Goal: Task Accomplishment & Management: Complete application form

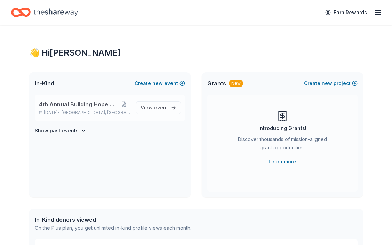
click at [73, 99] on div "4th Annual Building Hope Gala [DATE] • [GEOGRAPHIC_DATA], [GEOGRAPHIC_DATA] Vie…" at bounding box center [110, 108] width 150 height 26
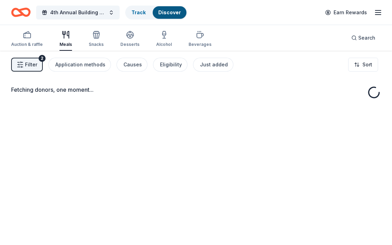
scroll to position [1, 0]
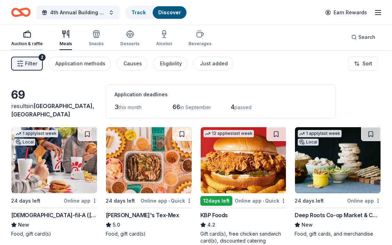
click at [29, 37] on rect "button" at bounding box center [27, 35] width 7 height 5
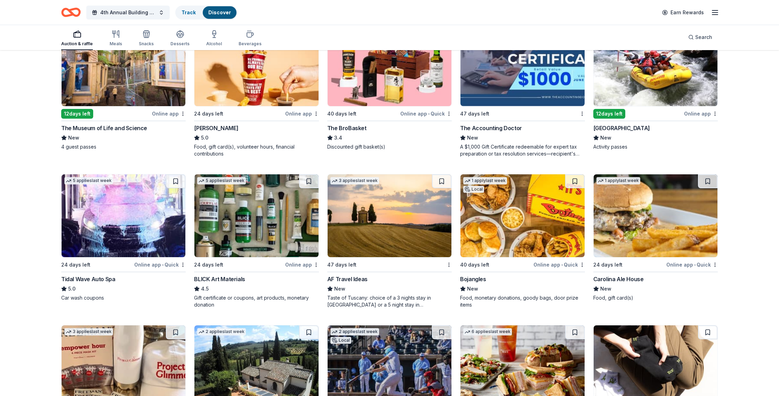
scroll to position [1282, 0]
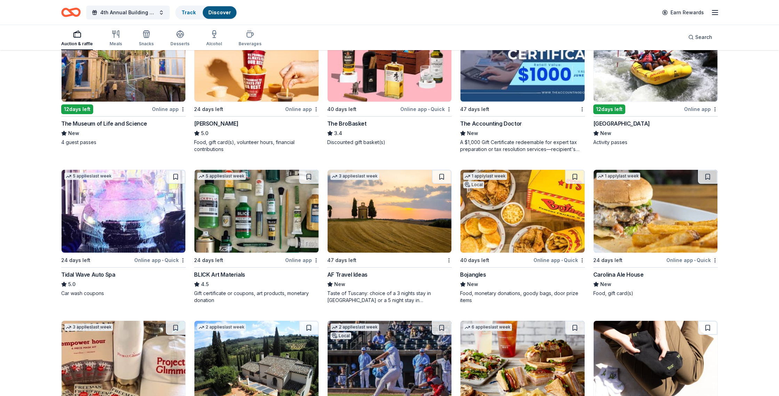
click at [353, 245] on div "AF Travel Ideas" at bounding box center [347, 274] width 40 height 8
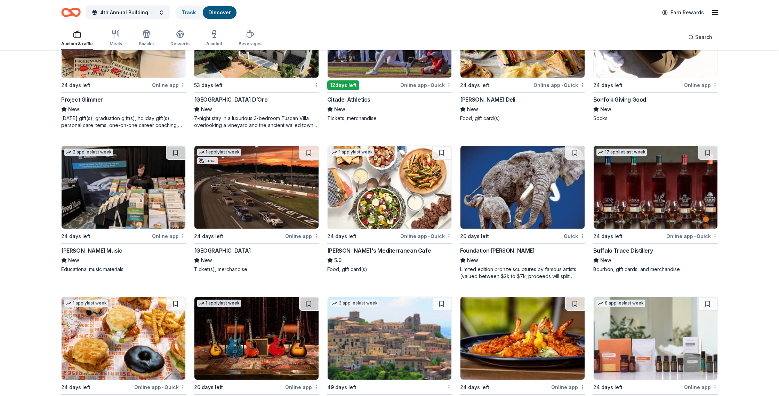
scroll to position [1610, 0]
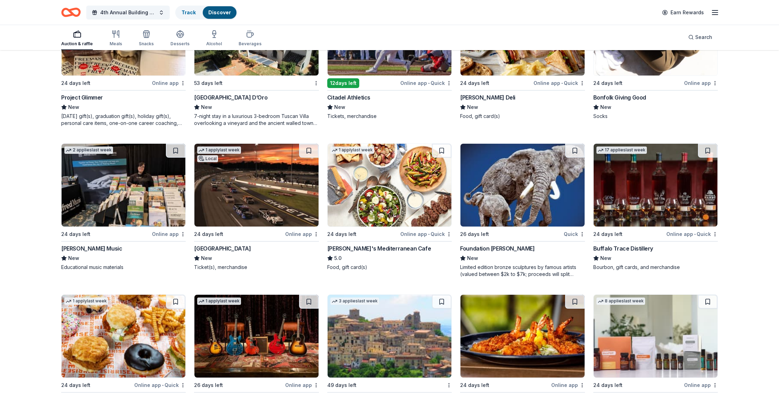
click at [234, 245] on div "Richmond Raceway" at bounding box center [222, 248] width 57 height 8
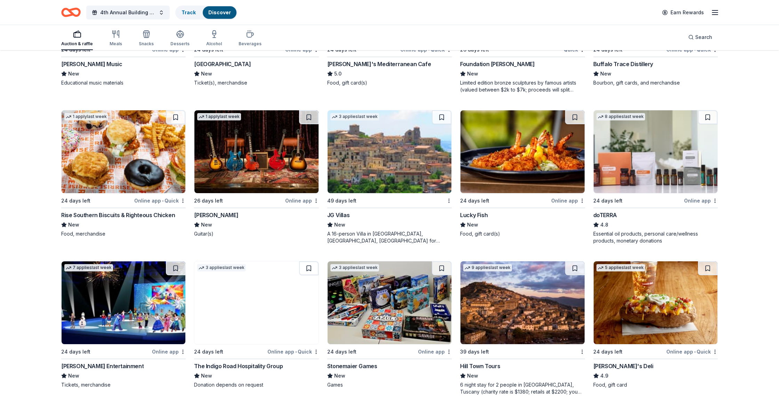
scroll to position [1795, 0]
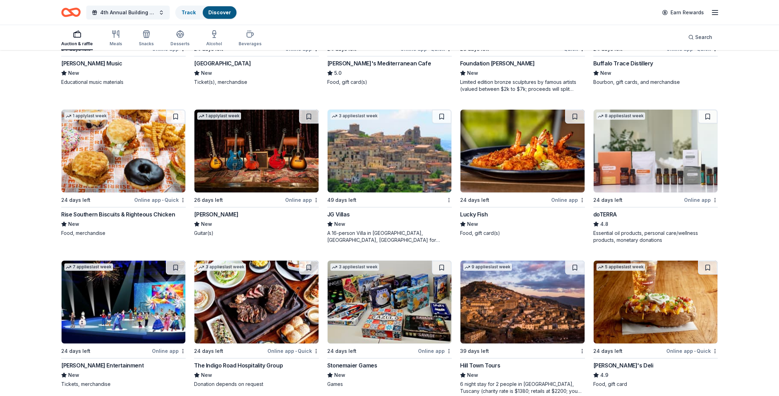
click at [392, 215] on div "doTERRA" at bounding box center [605, 214] width 24 height 8
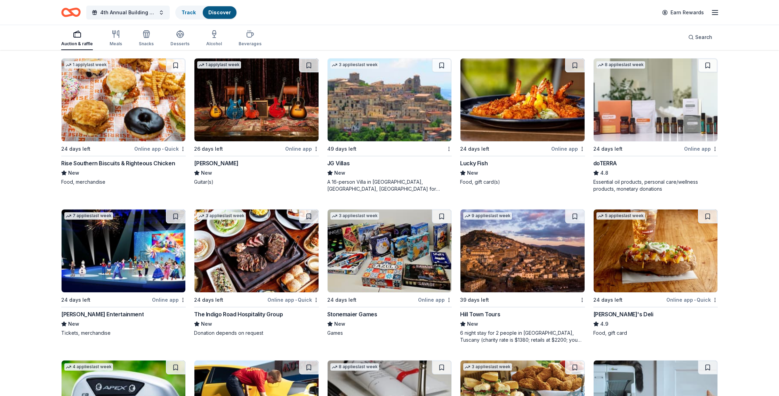
scroll to position [1847, 0]
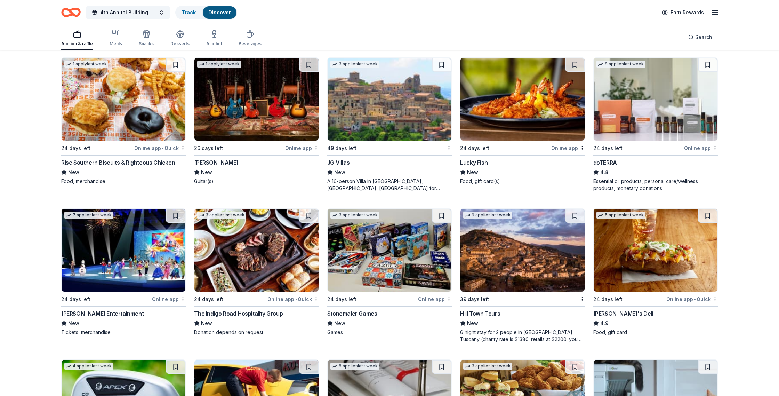
click at [141, 245] on img at bounding box center [124, 250] width 124 height 83
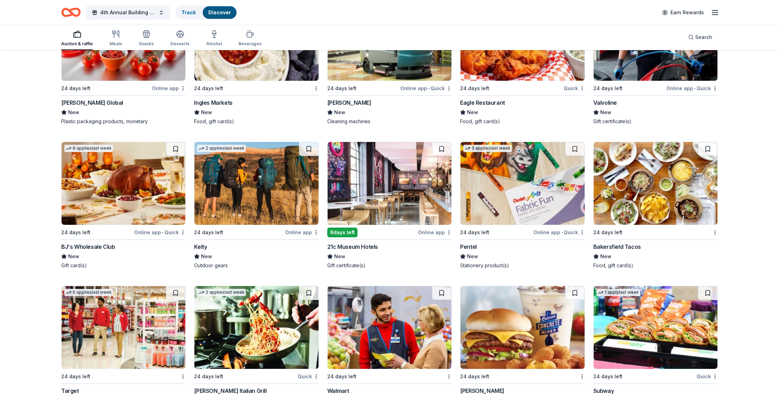
scroll to position [3095, 0]
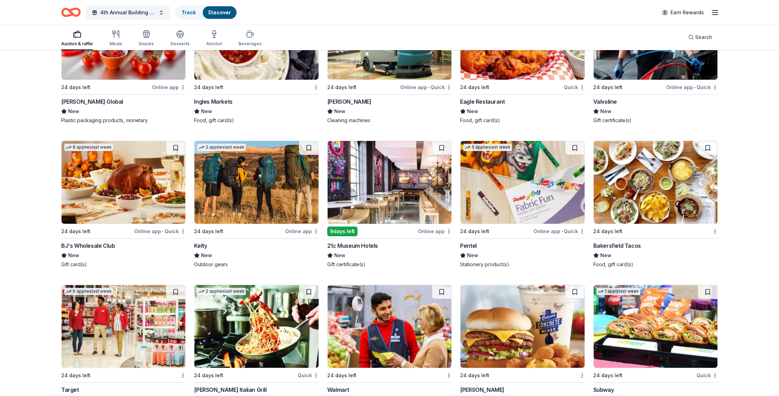
click at [367, 243] on div "21c Museum Hotels" at bounding box center [352, 245] width 51 height 8
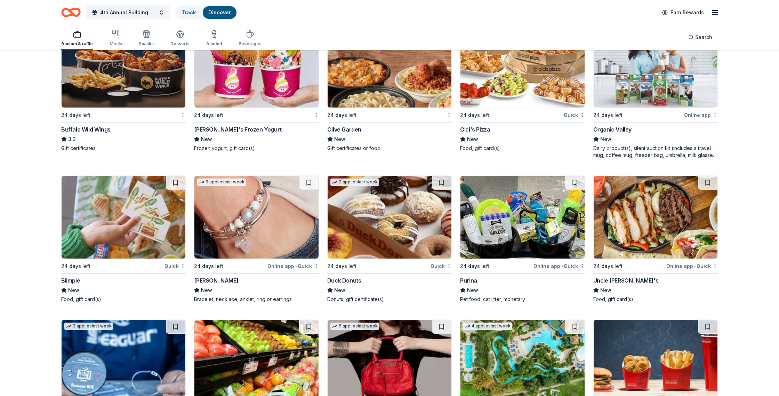
scroll to position [3654, 0]
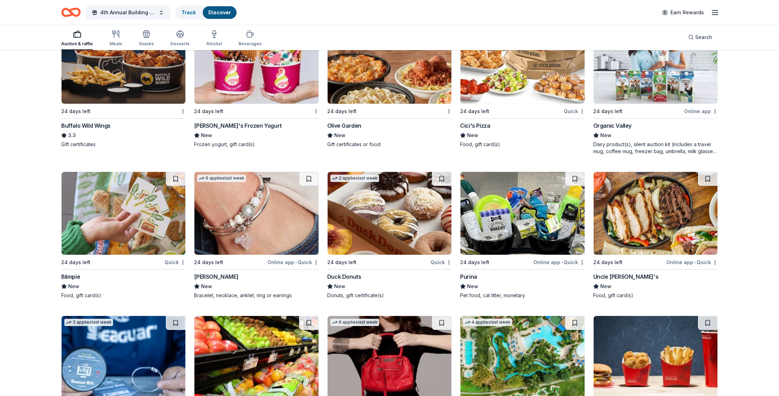
click at [278, 241] on img at bounding box center [256, 213] width 124 height 83
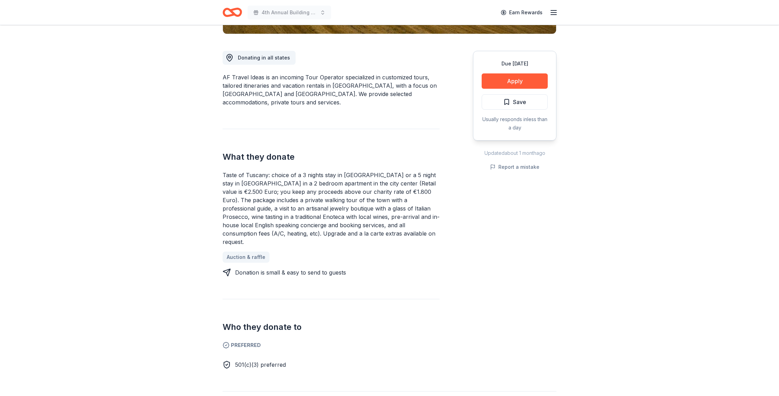
scroll to position [178, 0]
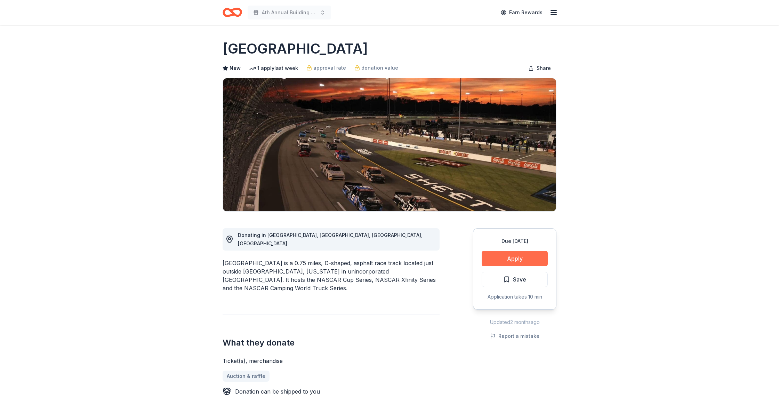
click at [523, 258] on button "Apply" at bounding box center [515, 258] width 66 height 15
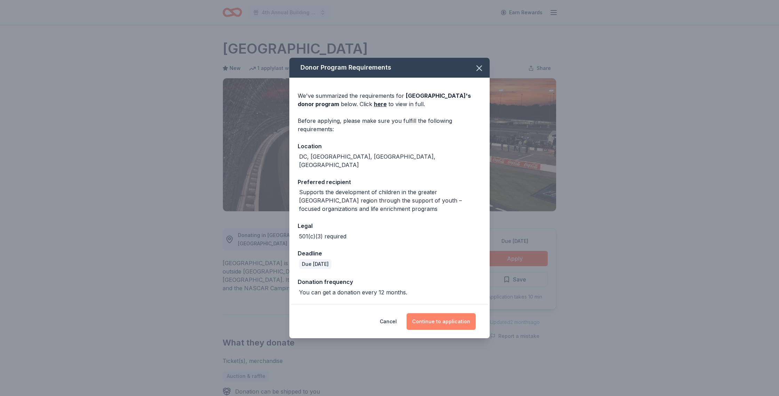
click at [448, 319] on button "Continue to application" at bounding box center [441, 321] width 69 height 17
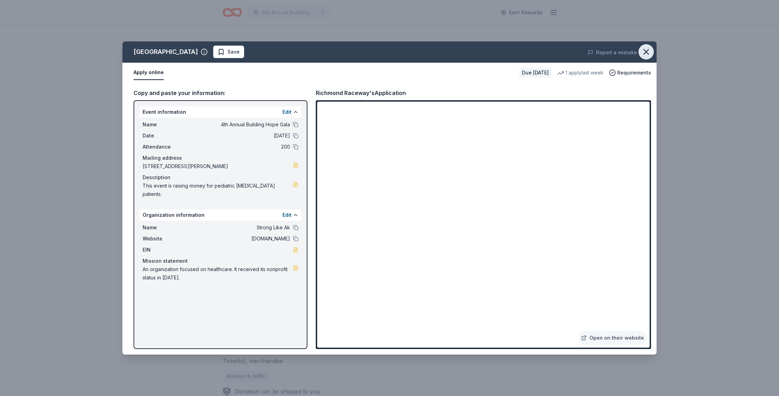
click at [645, 53] on icon "button" at bounding box center [646, 51] width 5 height 5
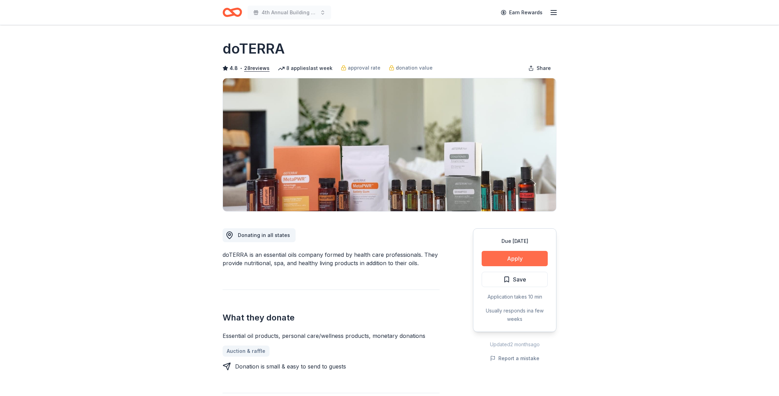
click at [530, 259] on button "Apply" at bounding box center [515, 258] width 66 height 15
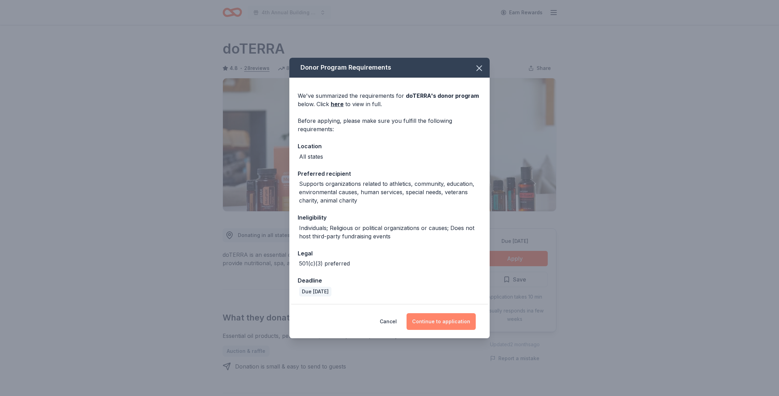
click at [438, 318] on button "Continue to application" at bounding box center [441, 321] width 69 height 17
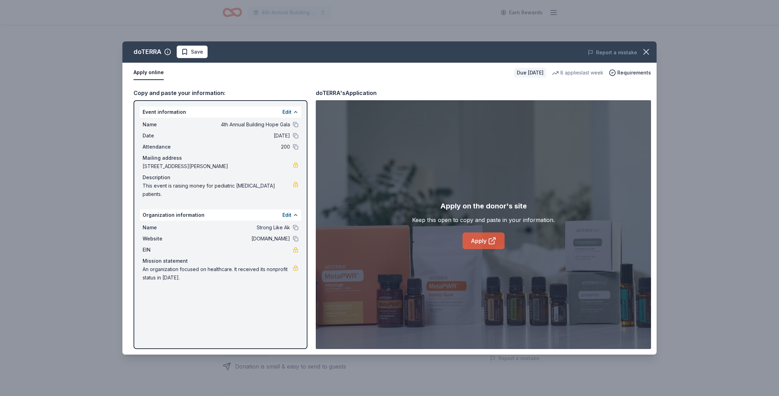
click at [483, 238] on link "Apply" at bounding box center [484, 240] width 42 height 17
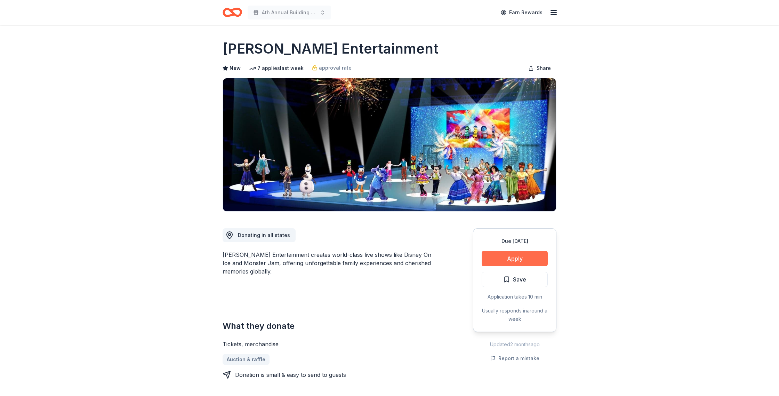
click at [505, 254] on button "Apply" at bounding box center [515, 258] width 66 height 15
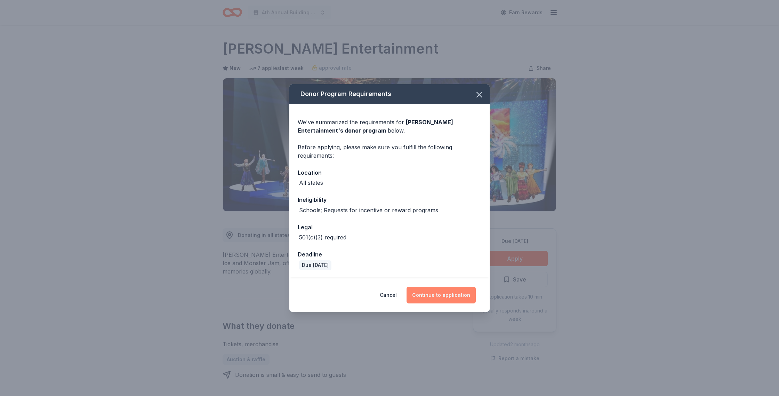
click at [432, 295] on button "Continue to application" at bounding box center [441, 295] width 69 height 17
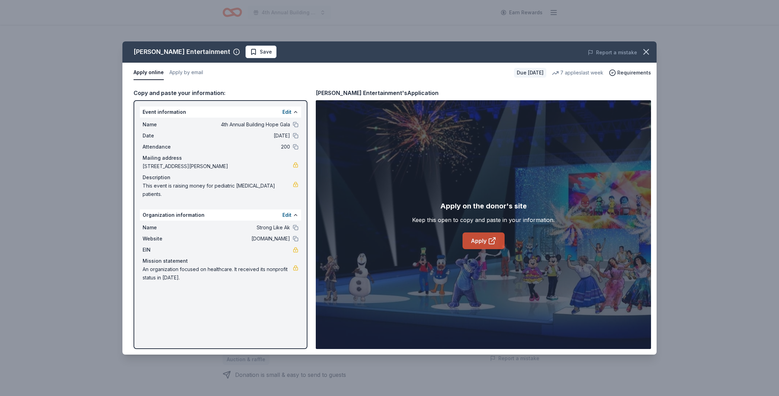
click at [489, 241] on icon at bounding box center [492, 241] width 8 height 8
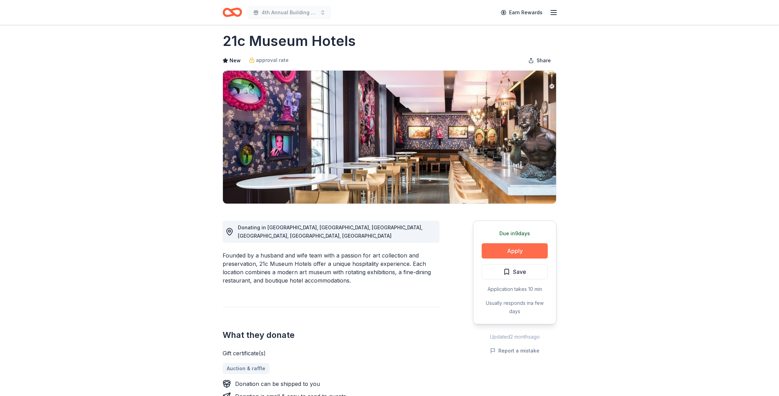
scroll to position [9, 0]
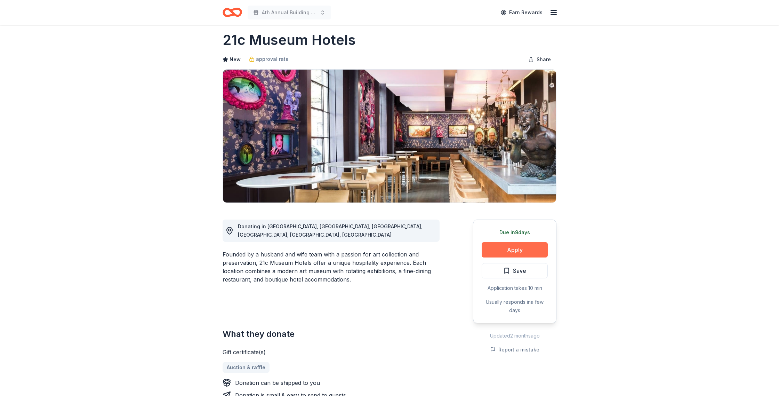
click at [497, 249] on button "Apply" at bounding box center [515, 249] width 66 height 15
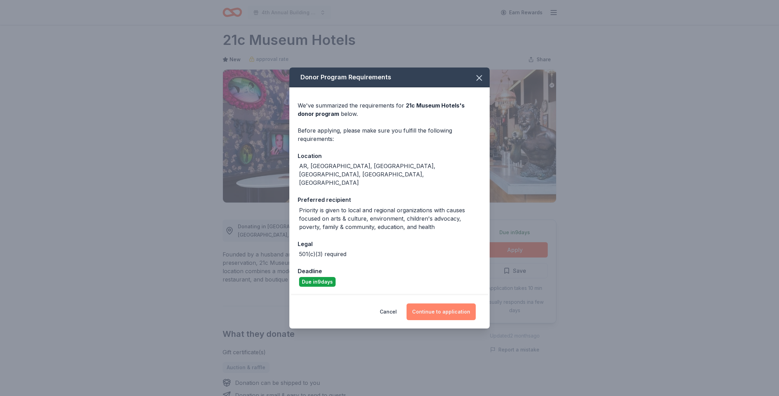
click at [446, 303] on button "Continue to application" at bounding box center [441, 311] width 69 height 17
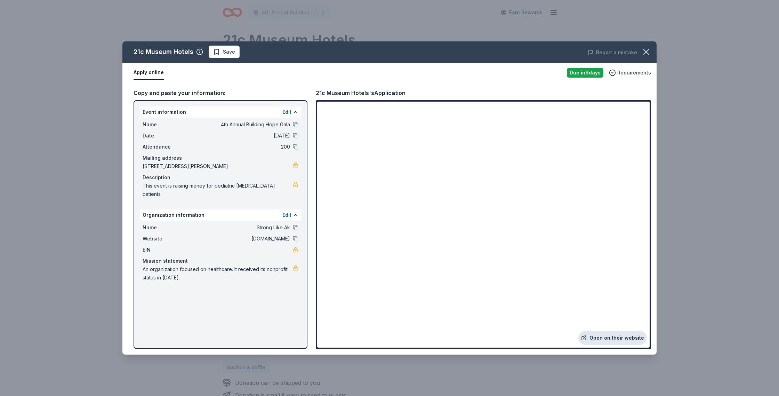
click at [612, 336] on link "Open on their website" at bounding box center [612, 338] width 69 height 14
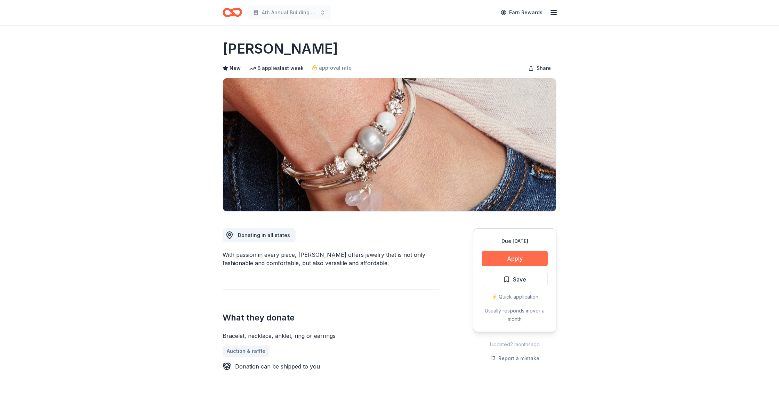
click at [511, 263] on button "Apply" at bounding box center [515, 258] width 66 height 15
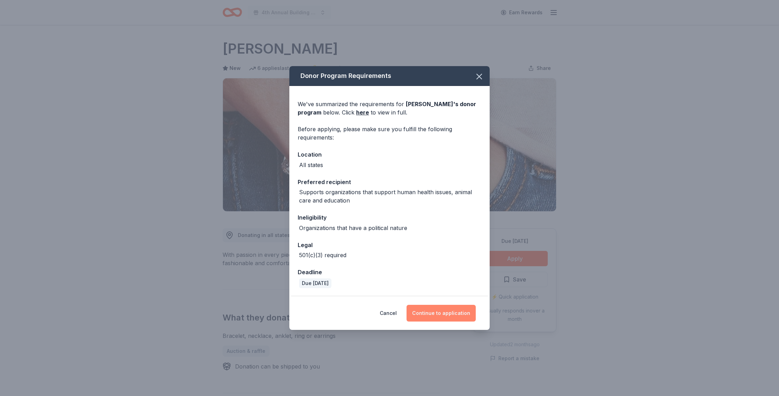
click at [453, 313] on button "Continue to application" at bounding box center [441, 313] width 69 height 17
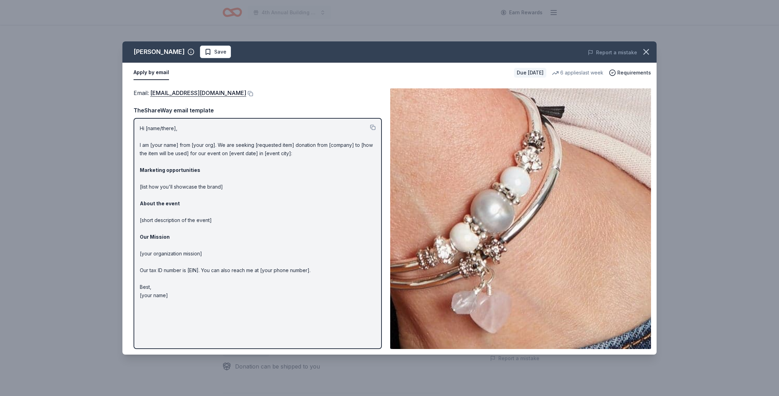
drag, startPoint x: 196, startPoint y: 299, endPoint x: 131, endPoint y: 171, distance: 143.6
click at [131, 171] on div "Email : donations@lizzyjames.com Email : donations@lizzyjames.com TheShareWay e…" at bounding box center [389, 219] width 534 height 272
drag, startPoint x: 138, startPoint y: 126, endPoint x: 179, endPoint y: 129, distance: 41.5
click at [179, 129] on div "Hi [name/there], I am [your name] from [your org]. We are seeking [requested it…" at bounding box center [258, 233] width 248 height 231
click at [371, 128] on button at bounding box center [373, 128] width 6 height 6
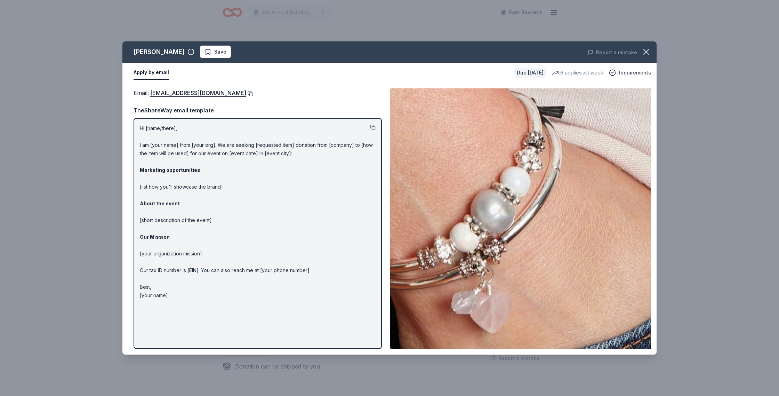
click at [246, 93] on button at bounding box center [249, 94] width 7 height 6
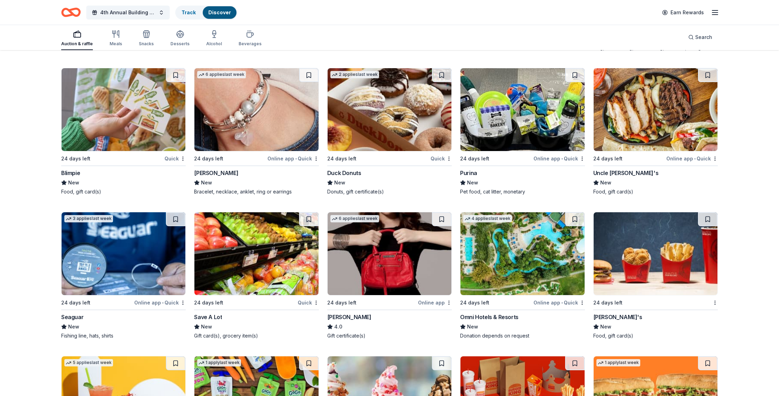
scroll to position [3900, 0]
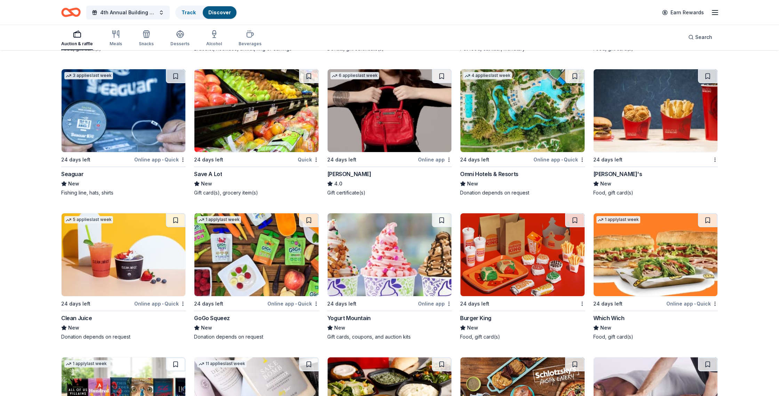
click at [505, 173] on div "Omni Hotels & Resorts" at bounding box center [489, 174] width 58 height 8
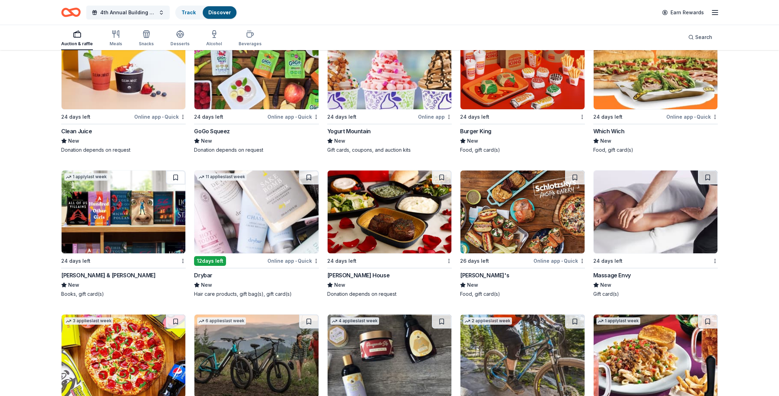
scroll to position [4106, 0]
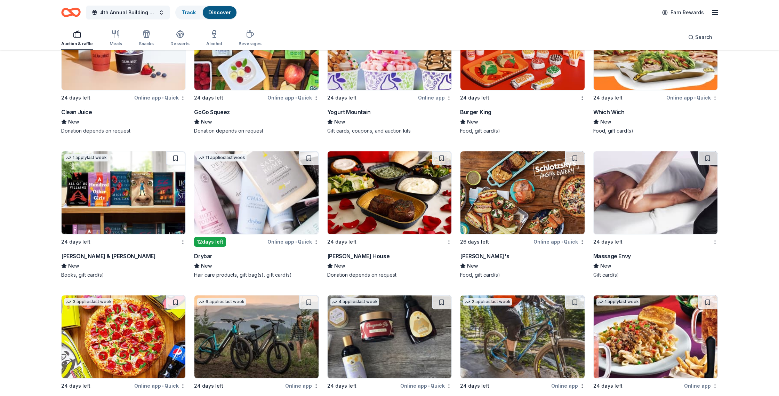
click at [117, 191] on img at bounding box center [124, 192] width 124 height 83
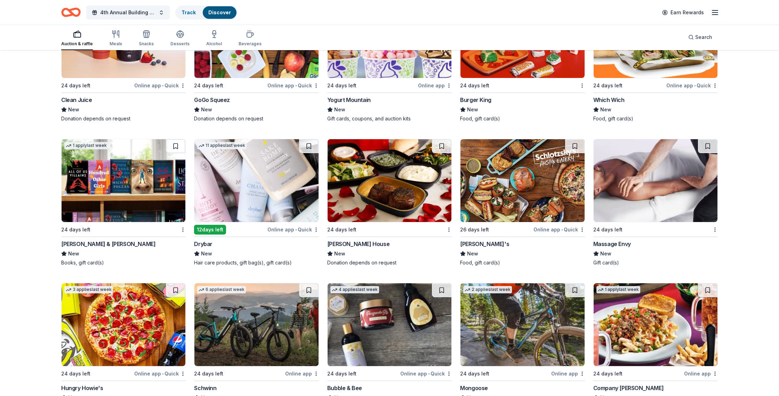
click at [642, 162] on img at bounding box center [656, 180] width 124 height 83
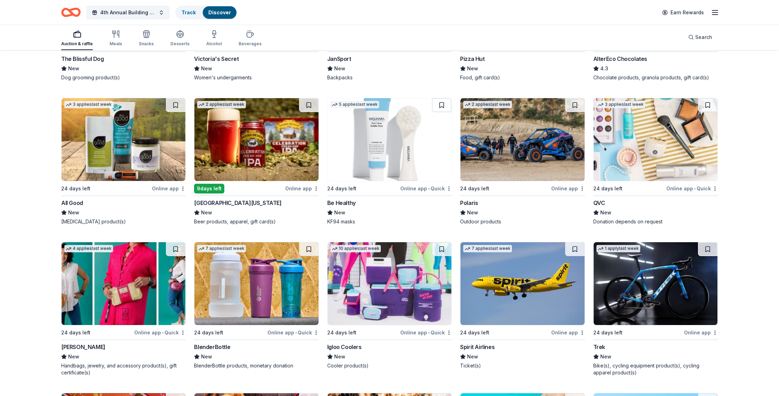
scroll to position [4601, 0]
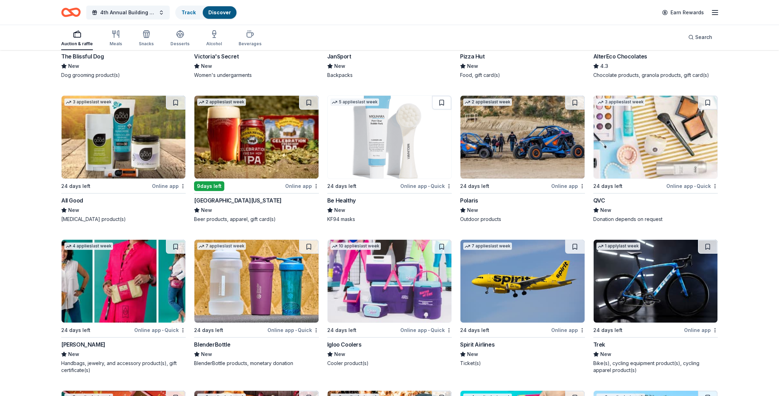
click at [259, 161] on img at bounding box center [256, 137] width 124 height 83
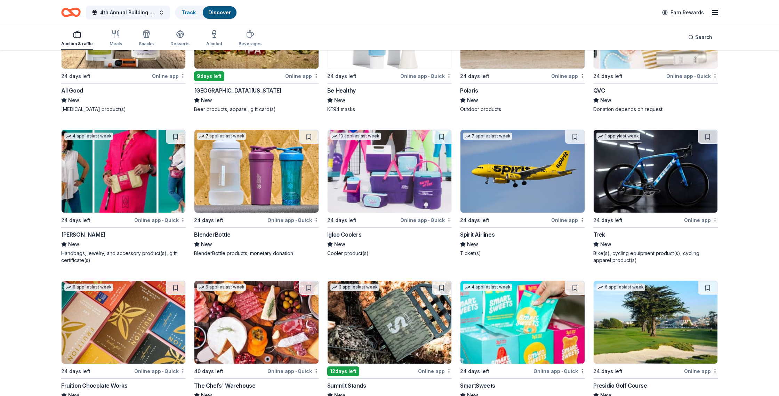
scroll to position [4711, 0]
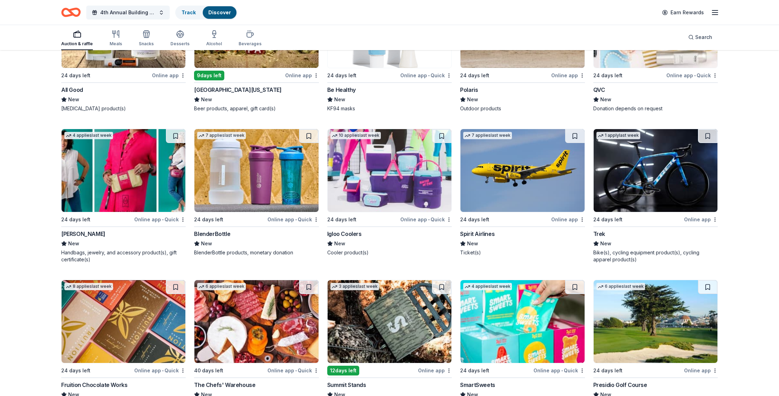
click at [395, 188] on img at bounding box center [390, 170] width 124 height 83
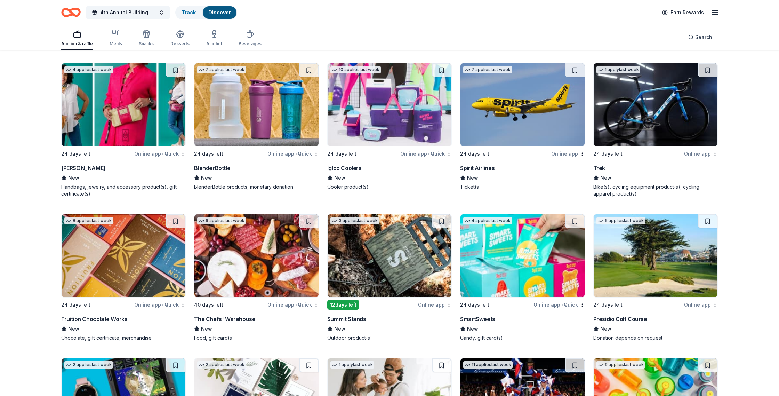
scroll to position [4779, 0]
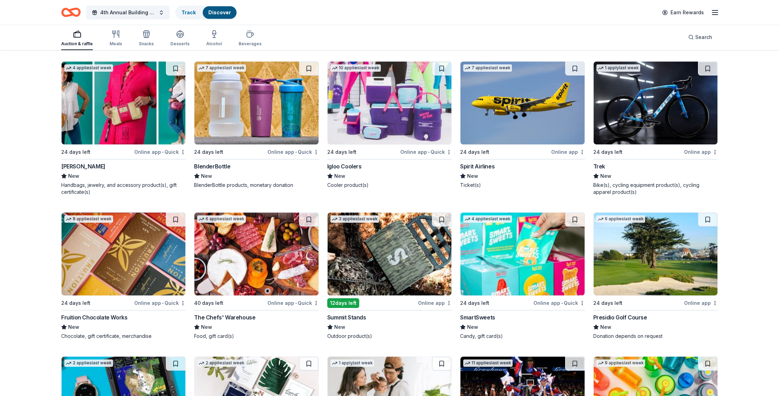
click at [155, 154] on div "Online app • Quick" at bounding box center [159, 151] width 51 height 9
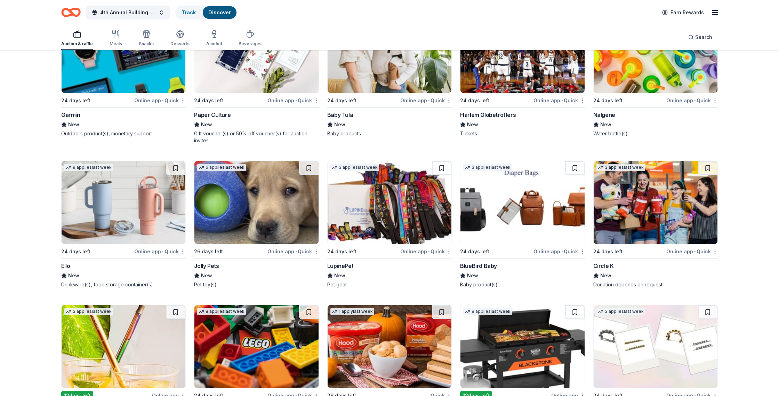
scroll to position [5105, 0]
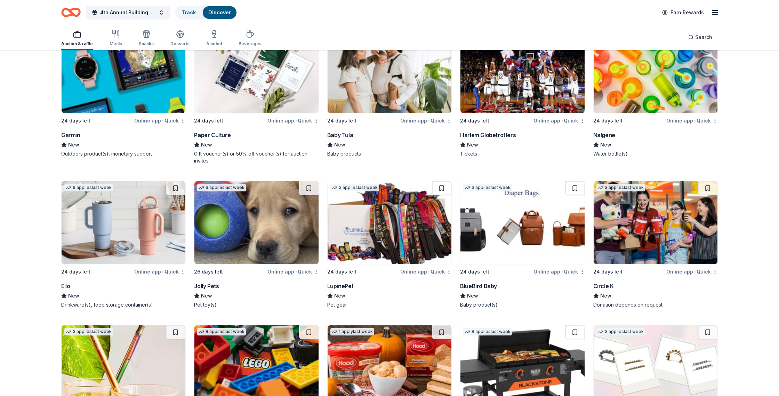
click at [150, 222] on img at bounding box center [124, 222] width 124 height 83
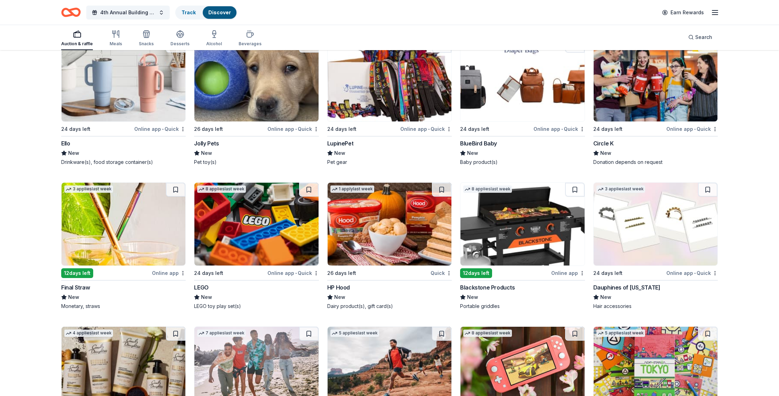
scroll to position [5249, 0]
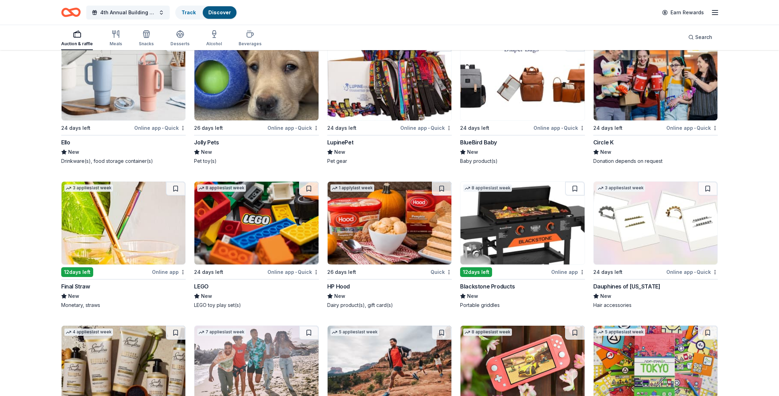
click at [530, 236] on img at bounding box center [523, 223] width 124 height 83
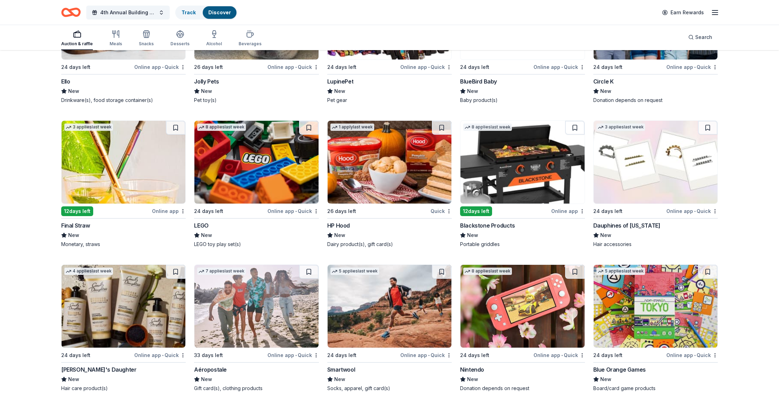
scroll to position [5310, 0]
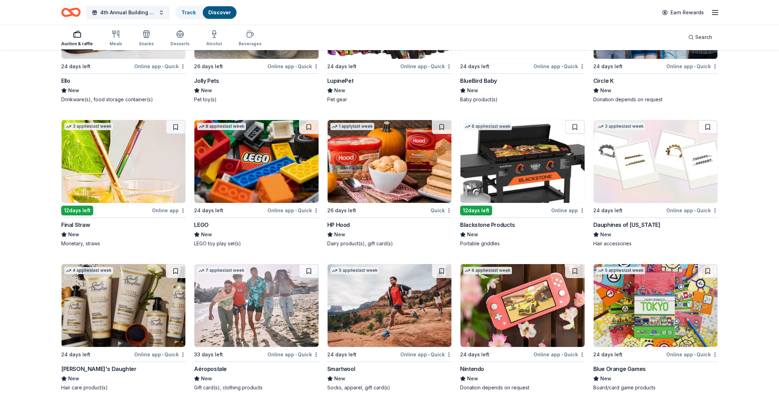
click at [624, 223] on div "Dauphines of New York" at bounding box center [626, 225] width 67 height 8
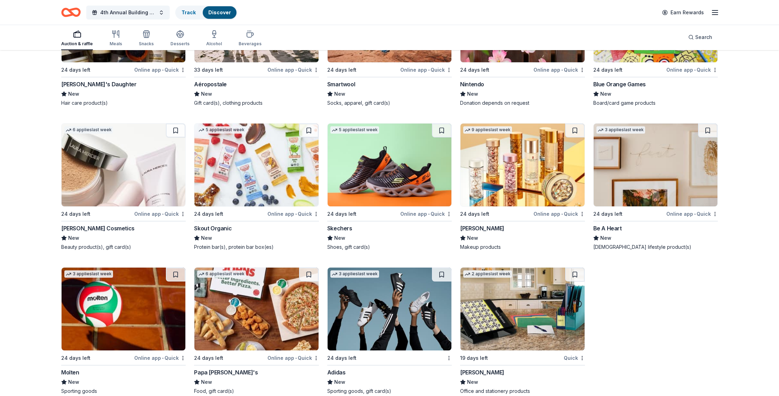
scroll to position [5607, 0]
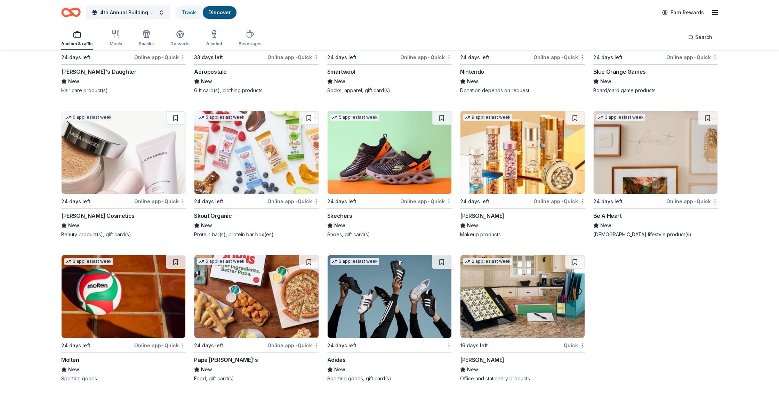
click at [609, 215] on div "Be A Heart" at bounding box center [607, 215] width 29 height 8
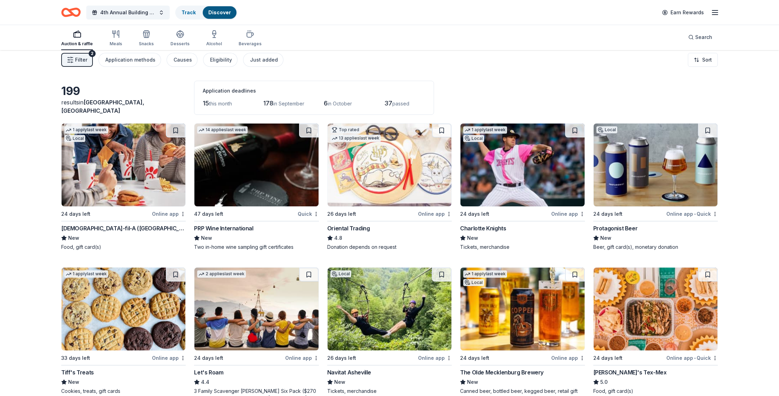
scroll to position [4, 0]
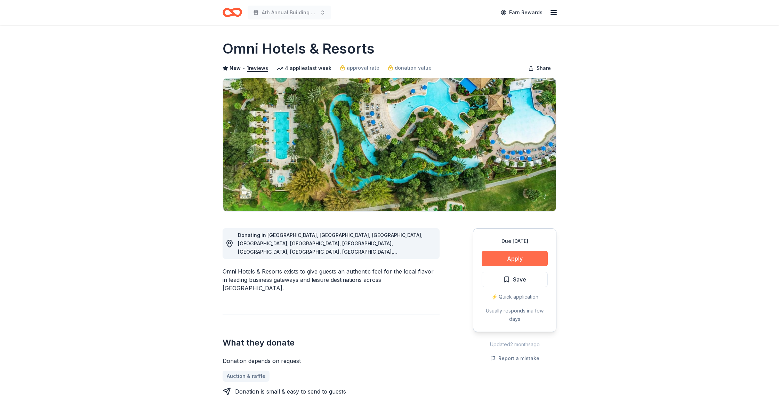
click at [534, 262] on button "Apply" at bounding box center [515, 258] width 66 height 15
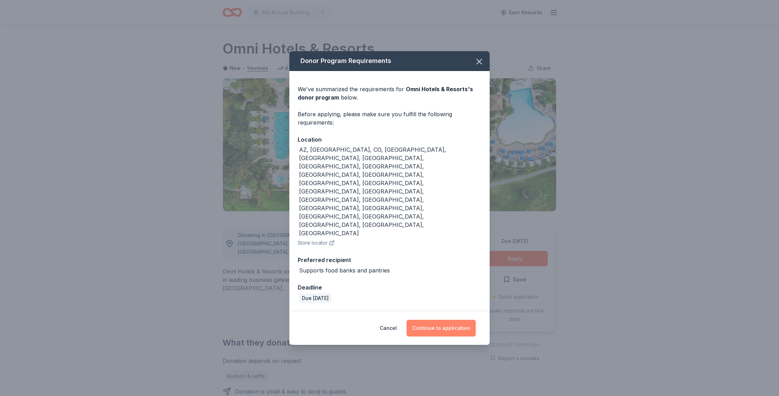
click at [449, 320] on button "Continue to application" at bounding box center [441, 328] width 69 height 17
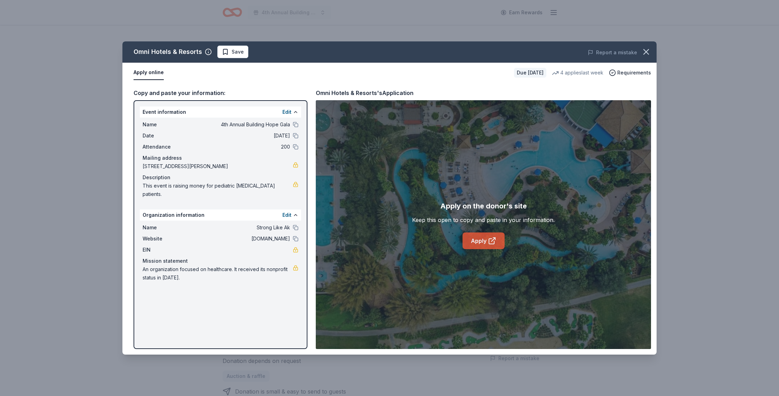
click at [484, 241] on link "Apply" at bounding box center [484, 240] width 42 height 17
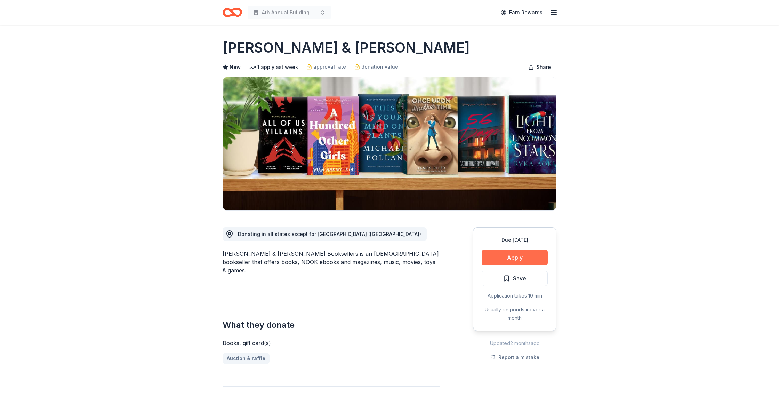
scroll to position [2, 0]
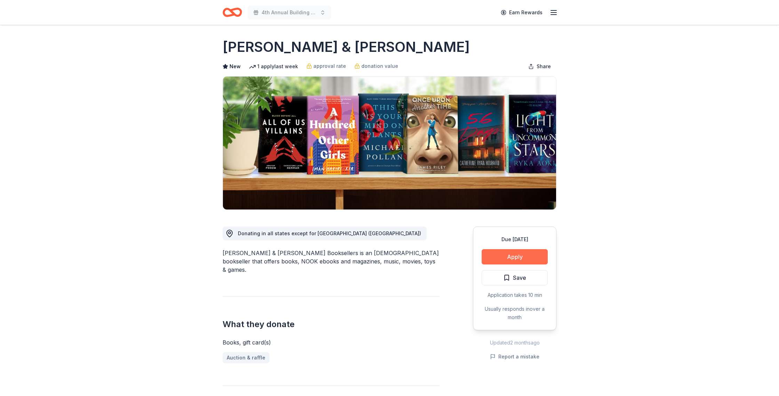
click at [521, 258] on button "Apply" at bounding box center [515, 256] width 66 height 15
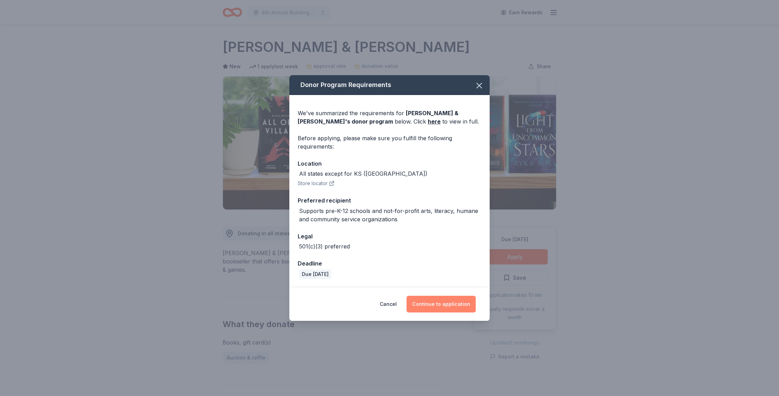
click at [444, 307] on button "Continue to application" at bounding box center [441, 304] width 69 height 17
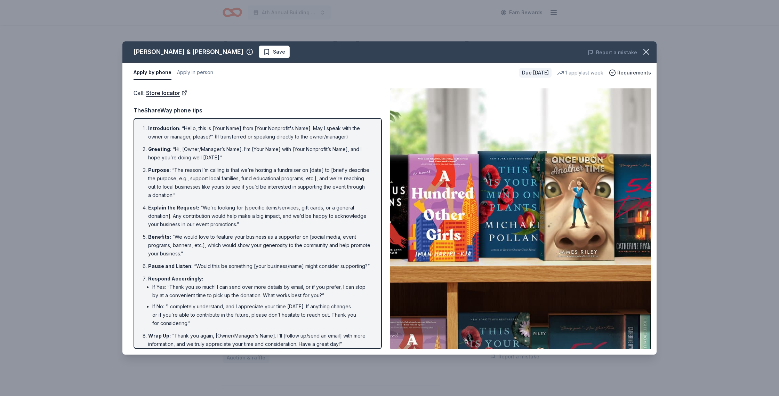
scroll to position [6, 0]
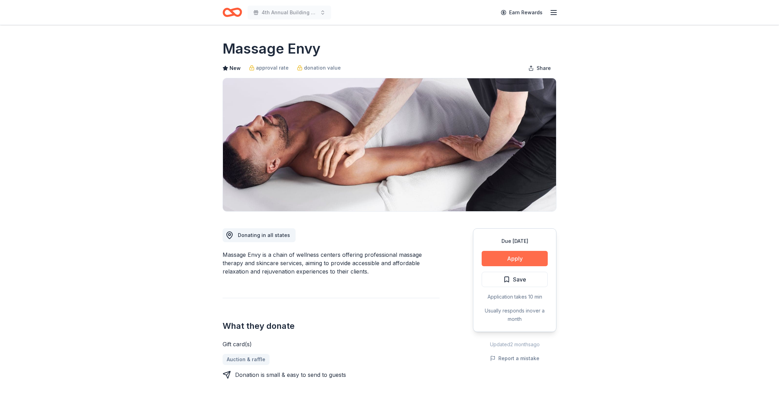
click at [523, 262] on button "Apply" at bounding box center [515, 258] width 66 height 15
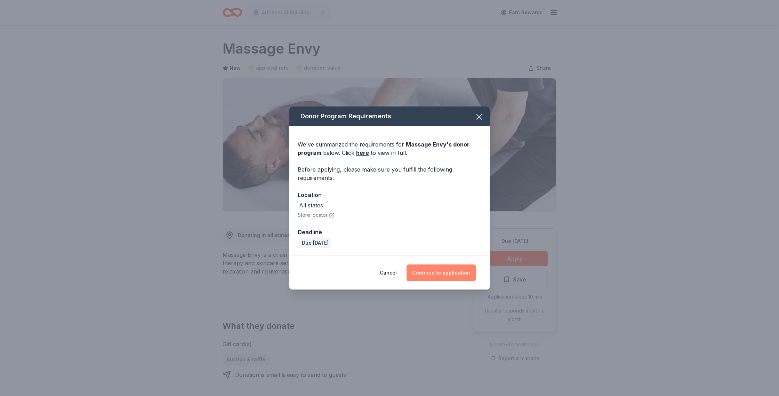
click at [465, 275] on button "Continue to application" at bounding box center [441, 272] width 69 height 17
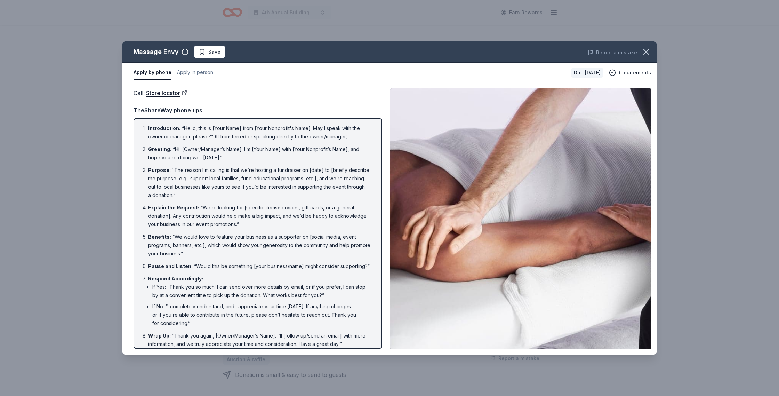
scroll to position [6, 0]
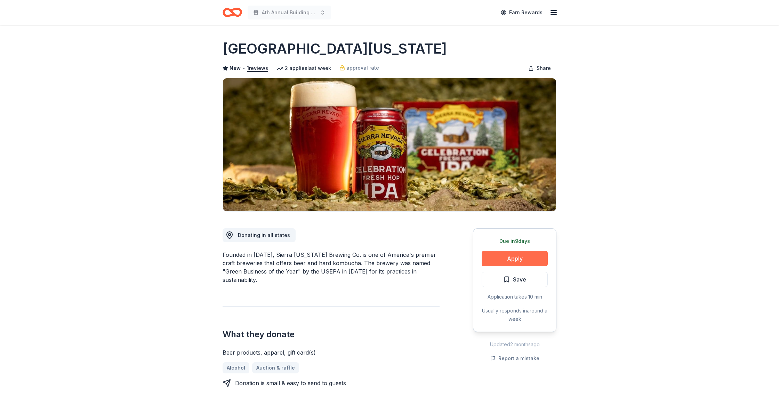
click at [513, 257] on button "Apply" at bounding box center [515, 258] width 66 height 15
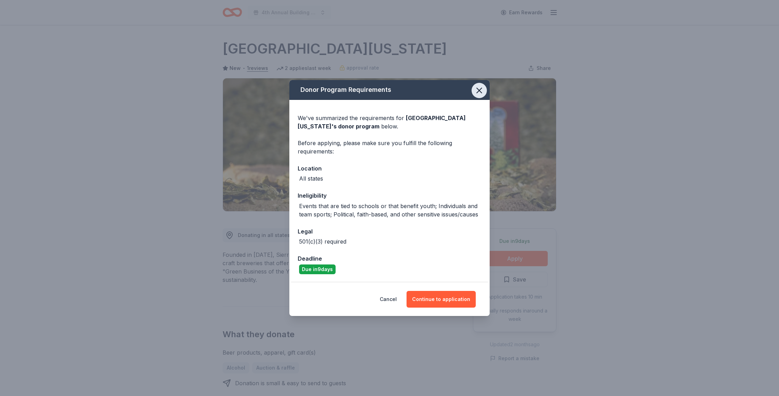
click at [483, 91] on icon "button" at bounding box center [479, 91] width 10 height 10
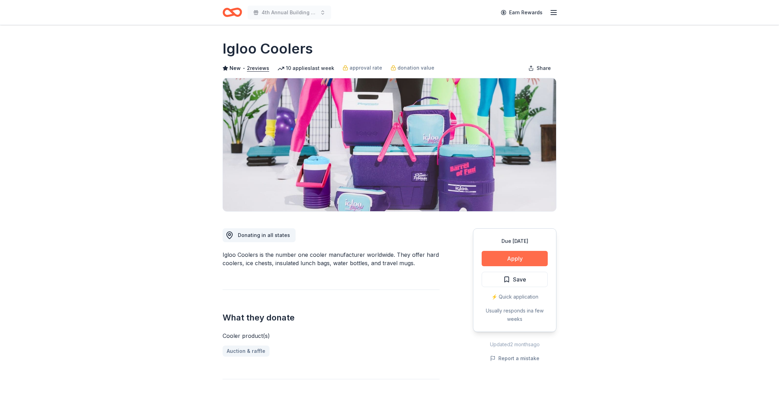
click at [534, 259] on button "Apply" at bounding box center [515, 258] width 66 height 15
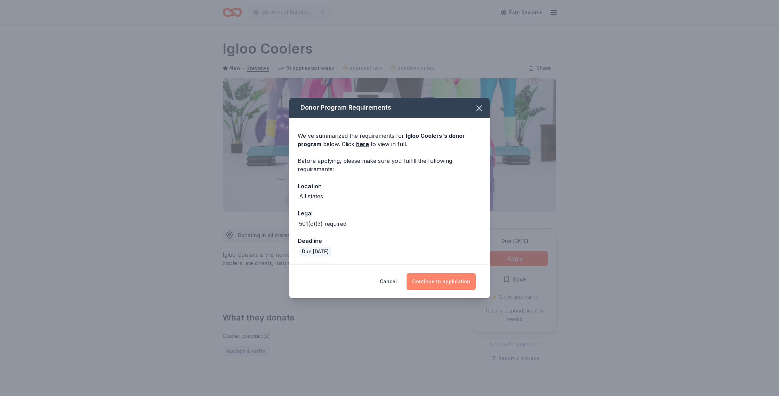
click at [458, 283] on button "Continue to application" at bounding box center [441, 281] width 69 height 17
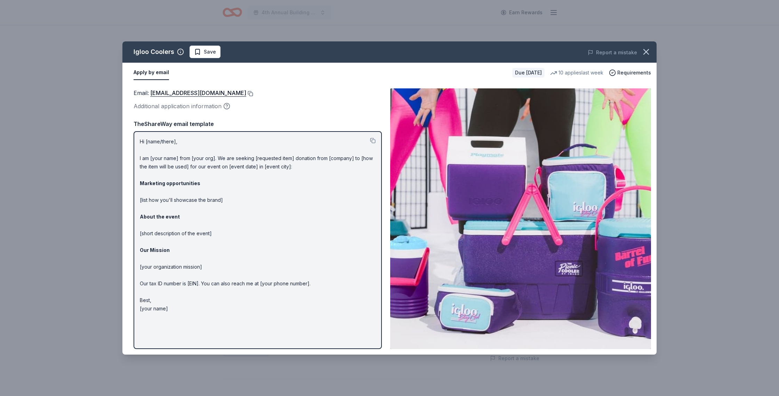
click at [246, 95] on button at bounding box center [249, 94] width 7 height 6
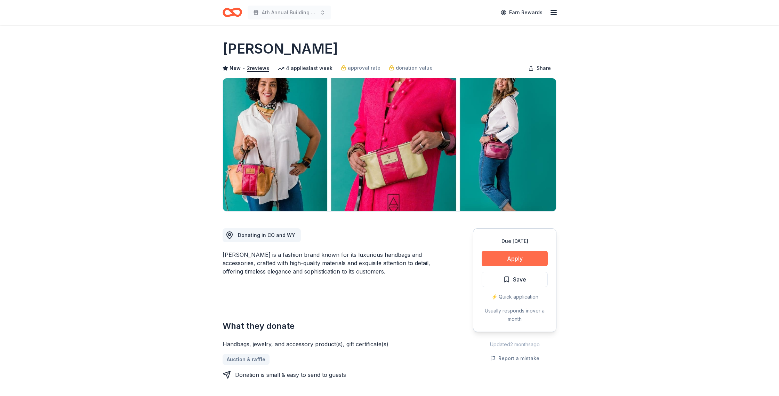
click at [519, 256] on button "Apply" at bounding box center [515, 258] width 66 height 15
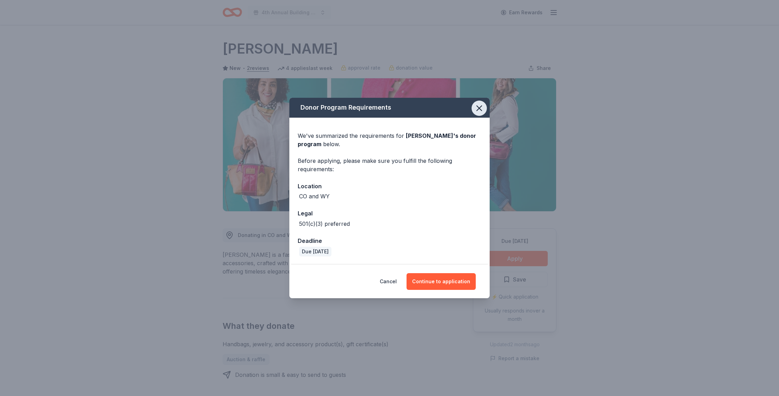
click at [482, 108] on icon "button" at bounding box center [479, 108] width 10 height 10
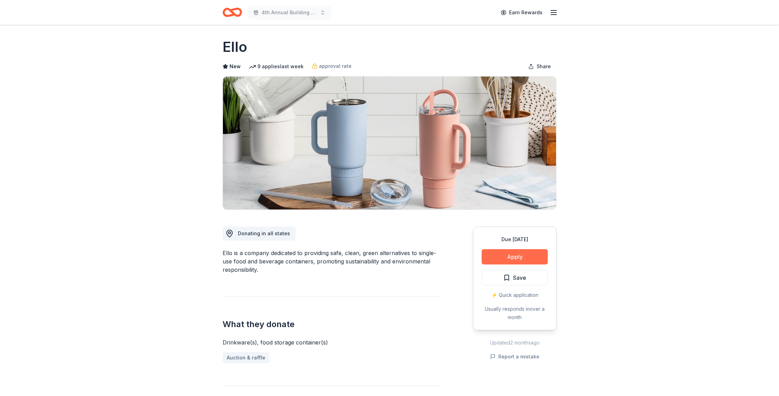
click at [531, 258] on button "Apply" at bounding box center [515, 256] width 66 height 15
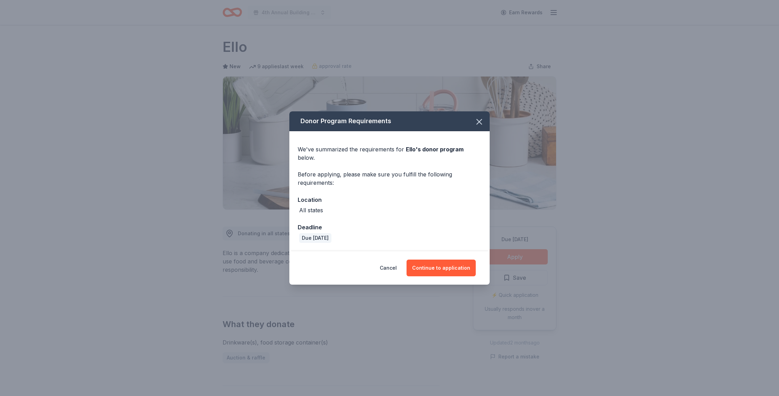
scroll to position [2, 0]
click at [445, 271] on button "Continue to application" at bounding box center [441, 267] width 69 height 17
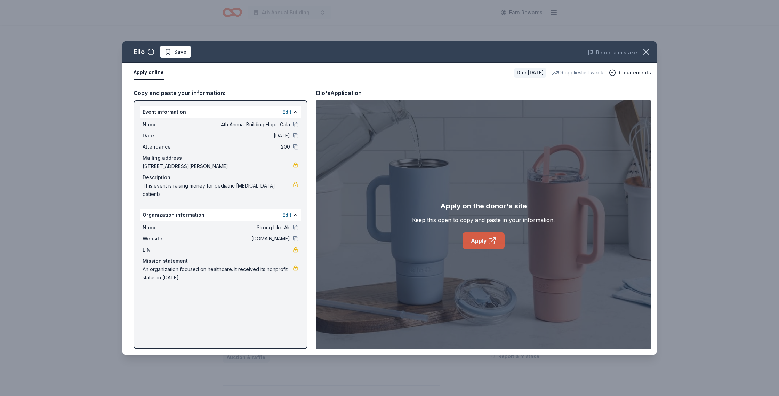
click at [494, 243] on icon at bounding box center [491, 241] width 5 height 5
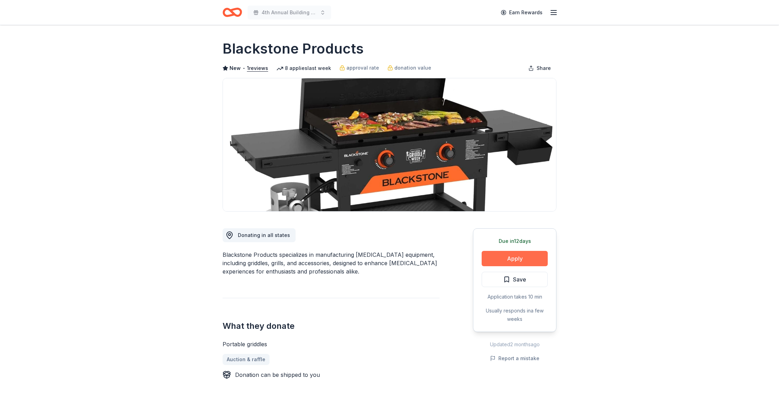
click at [523, 259] on button "Apply" at bounding box center [515, 258] width 66 height 15
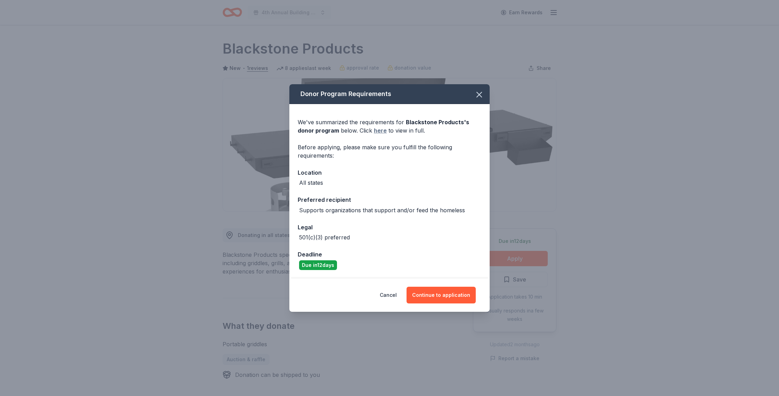
click at [381, 131] on link "here" at bounding box center [380, 130] width 13 height 8
click at [451, 289] on button "Continue to application" at bounding box center [441, 295] width 69 height 17
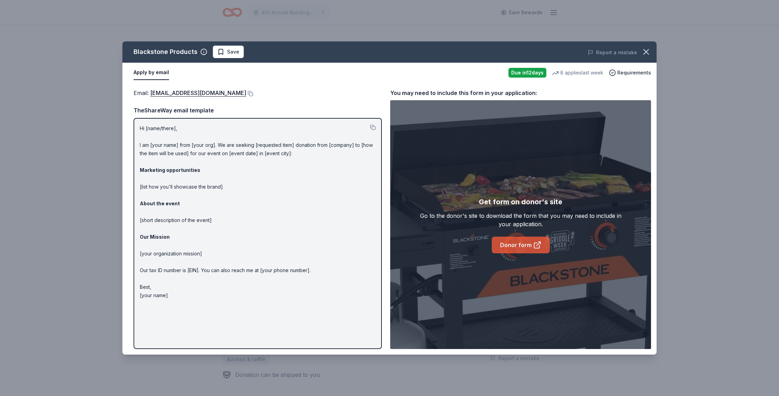
click at [515, 246] on link "Donor form" at bounding box center [521, 245] width 58 height 17
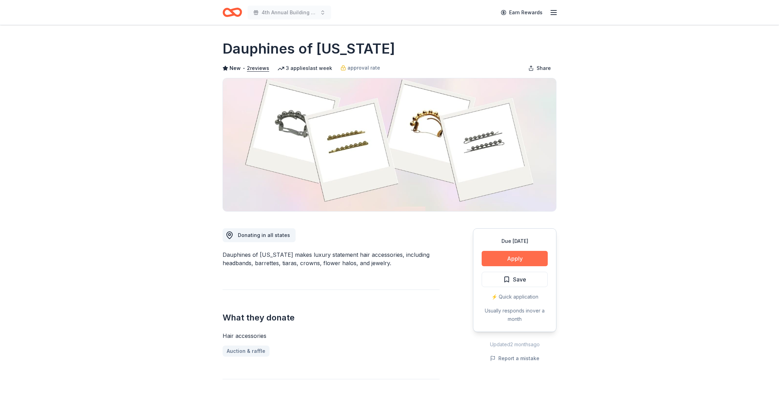
click at [534, 259] on button "Apply" at bounding box center [515, 258] width 66 height 15
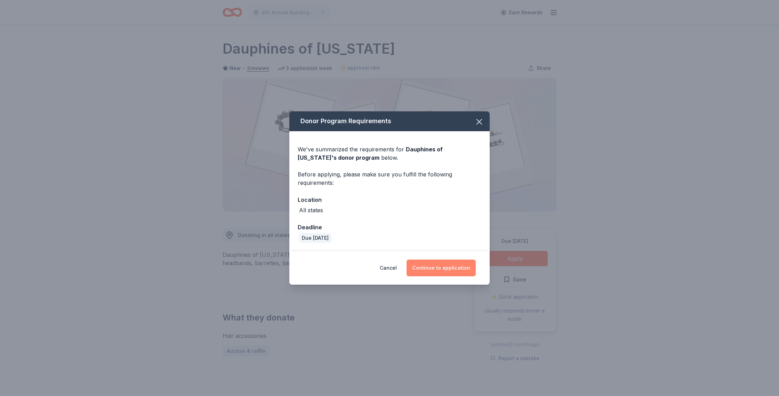
click at [453, 272] on button "Continue to application" at bounding box center [441, 267] width 69 height 17
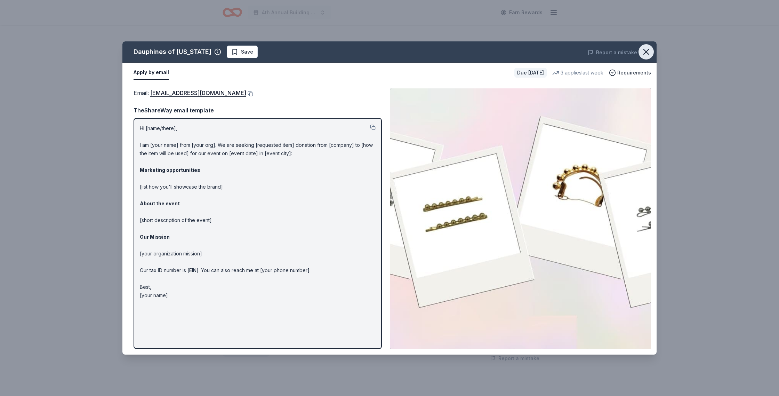
click at [645, 51] on icon "button" at bounding box center [646, 51] width 5 height 5
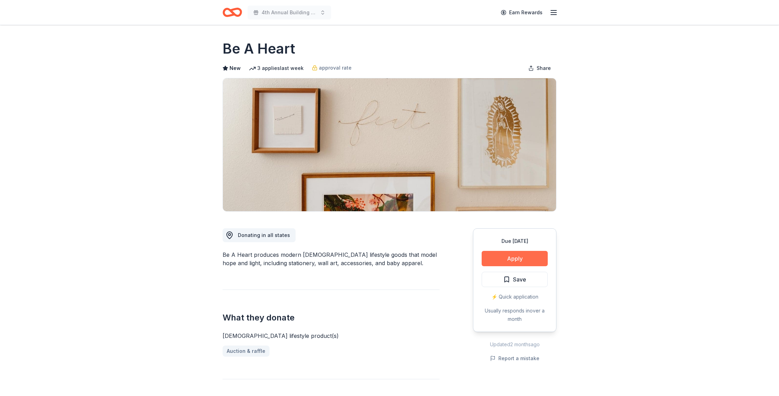
click at [525, 258] on button "Apply" at bounding box center [515, 258] width 66 height 15
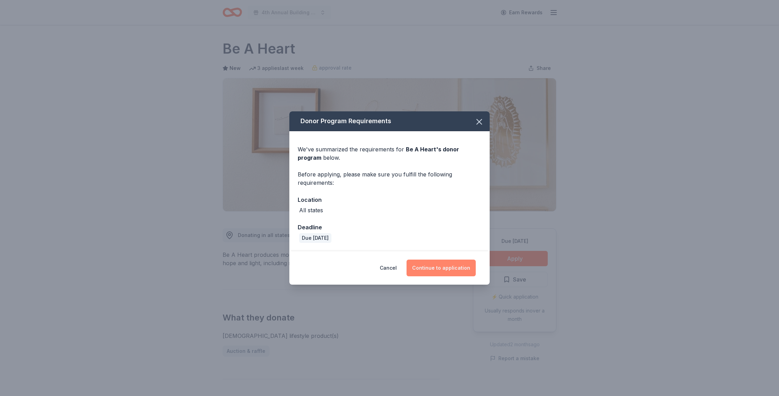
click at [445, 272] on button "Continue to application" at bounding box center [441, 267] width 69 height 17
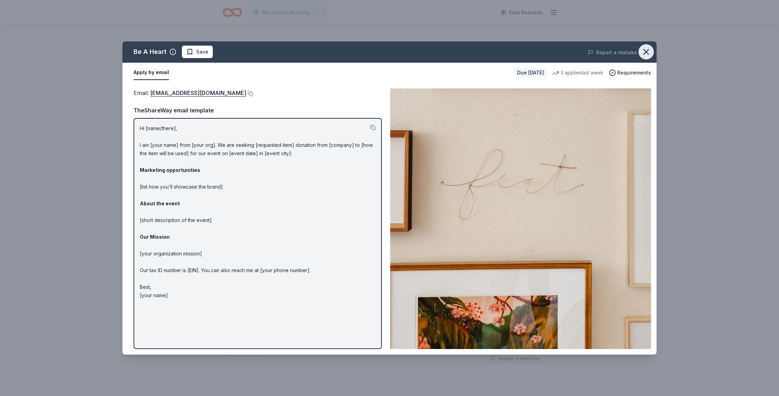
click at [648, 54] on icon "button" at bounding box center [646, 51] width 5 height 5
